Goal: Task Accomplishment & Management: Manage account settings

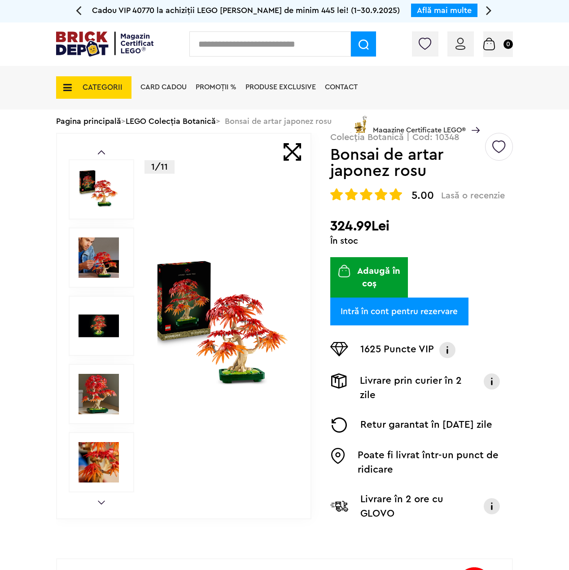
click at [460, 44] on img at bounding box center [461, 44] width 10 height 12
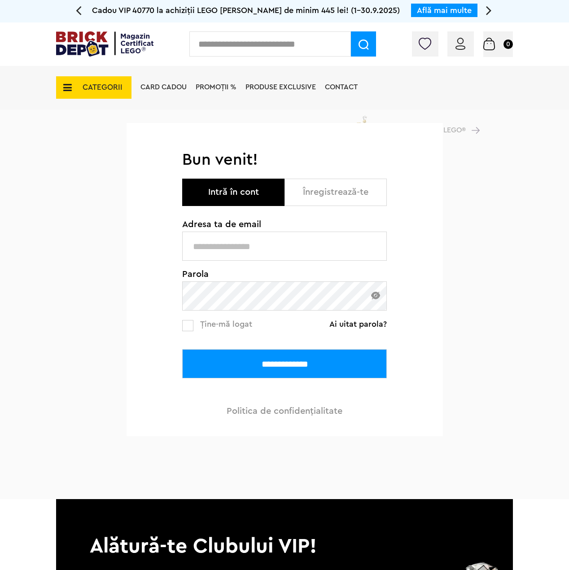
click at [247, 249] on input "text" at bounding box center [284, 246] width 205 height 29
type input "**********"
click at [182, 326] on label at bounding box center [187, 325] width 11 height 11
click at [281, 370] on input "**********" at bounding box center [284, 363] width 205 height 29
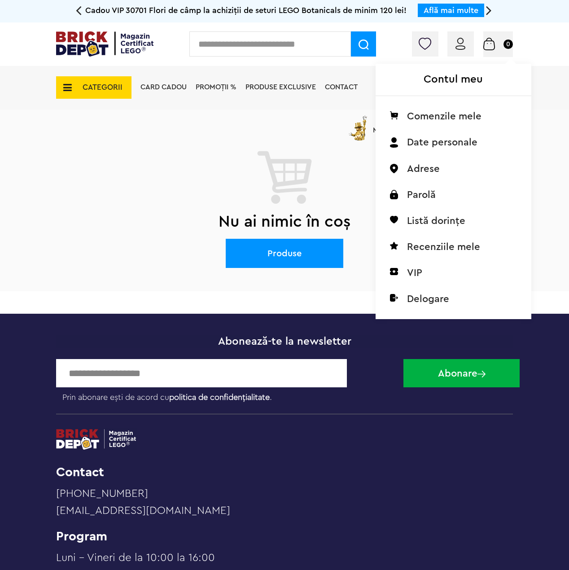
click at [423, 41] on div "Contul meu Comenzile mele Date personale Adrese Parolă Listă dorințe Recenziile…" at bounding box center [425, 179] width 98 height 277
click at [444, 224] on li "Listă dorințe" at bounding box center [454, 221] width 142 height 26
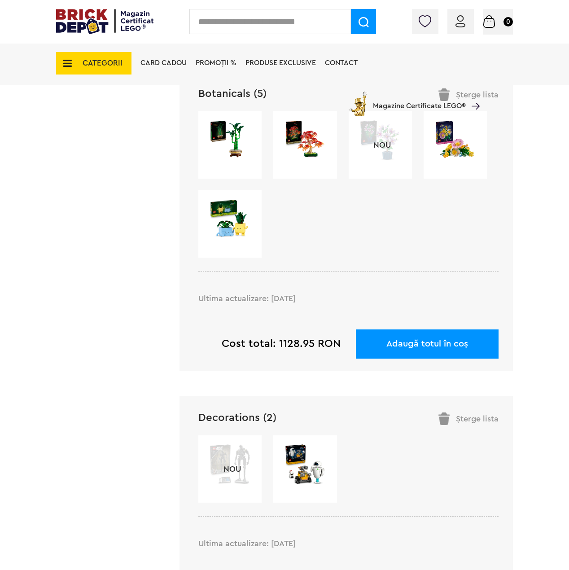
scroll to position [314, 0]
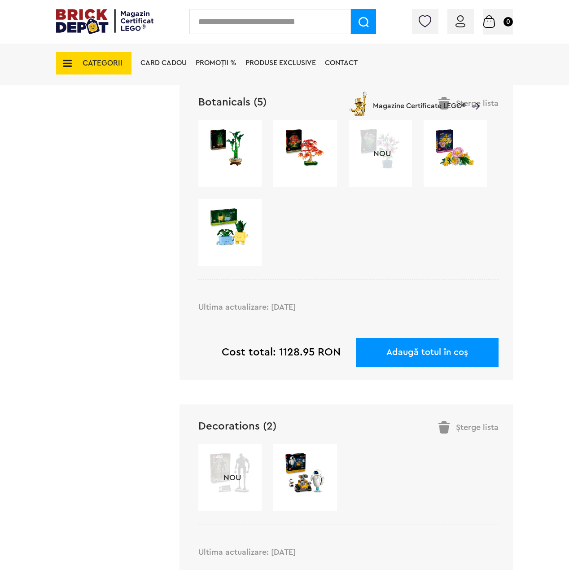
click at [378, 175] on div "NOU" at bounding box center [380, 153] width 63 height 67
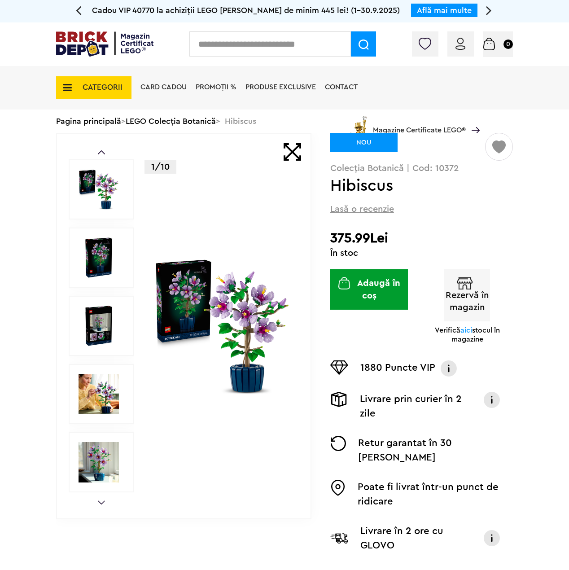
click at [502, 146] on img at bounding box center [499, 143] width 13 height 20
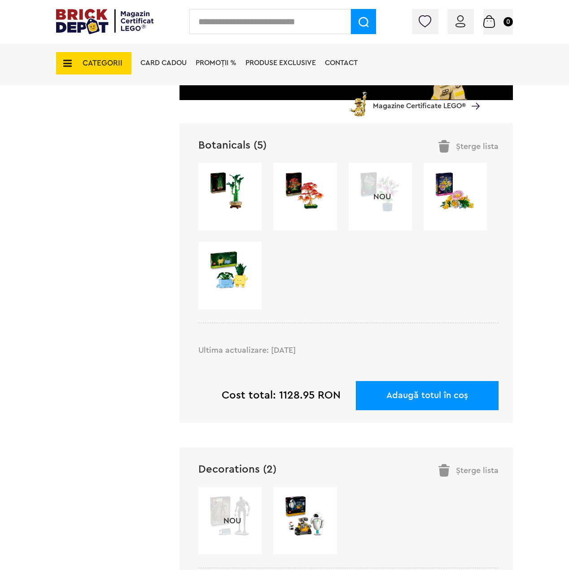
scroll to position [269, 0]
